Goal: Find contact information: Find contact information

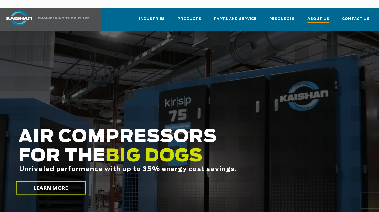
click at [321, 16] on span "About Us" at bounding box center [319, 19] width 22 height 7
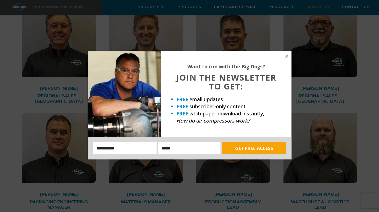
scroll to position [940, 0]
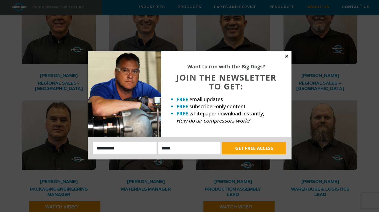
click at [287, 56] on icon at bounding box center [286, 56] width 3 height 3
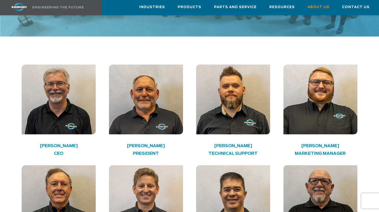
scroll to position [766, 0]
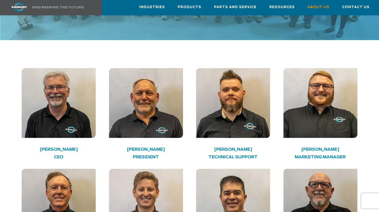
click at [332, 149] on div "Henry Phillips Marketing Manager" at bounding box center [321, 157] width 74 height 16
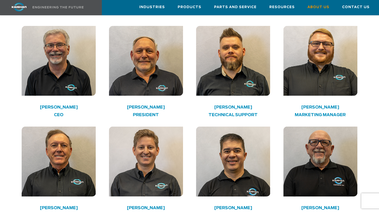
scroll to position [809, 0]
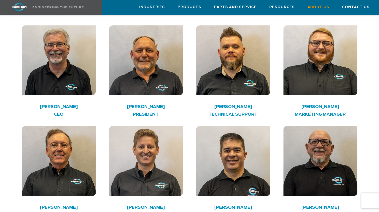
click at [325, 106] on div "Henry Phillips Marketing Manager" at bounding box center [321, 114] width 74 height 16
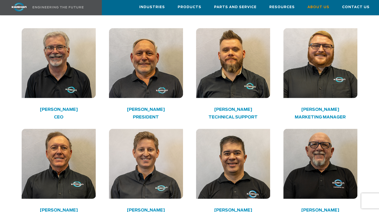
scroll to position [807, 0]
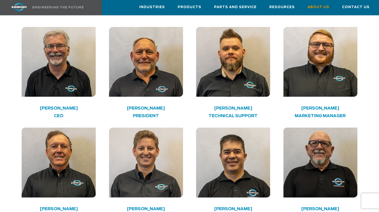
click at [325, 50] on img at bounding box center [321, 62] width 74 height 70
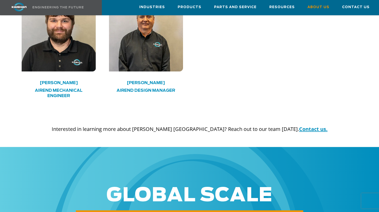
scroll to position [1501, 0]
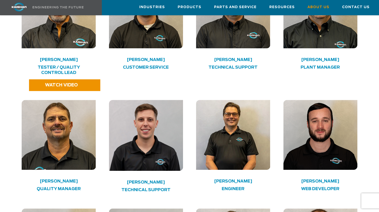
scroll to position [1184, 0]
